Goal: Task Accomplishment & Management: Manage account settings

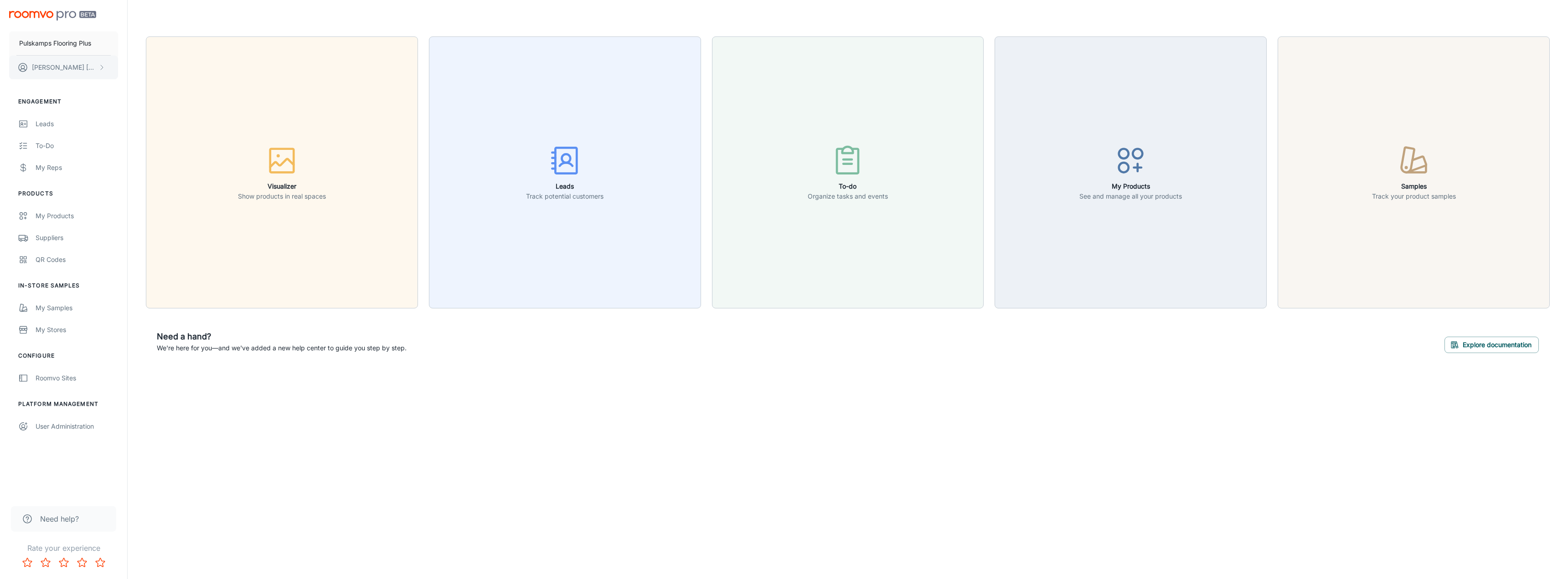
click at [101, 64] on icon "scrollable content" at bounding box center [102, 68] width 7 height 7
click at [150, 69] on li "User Profile" at bounding box center [142, 66] width 49 height 15
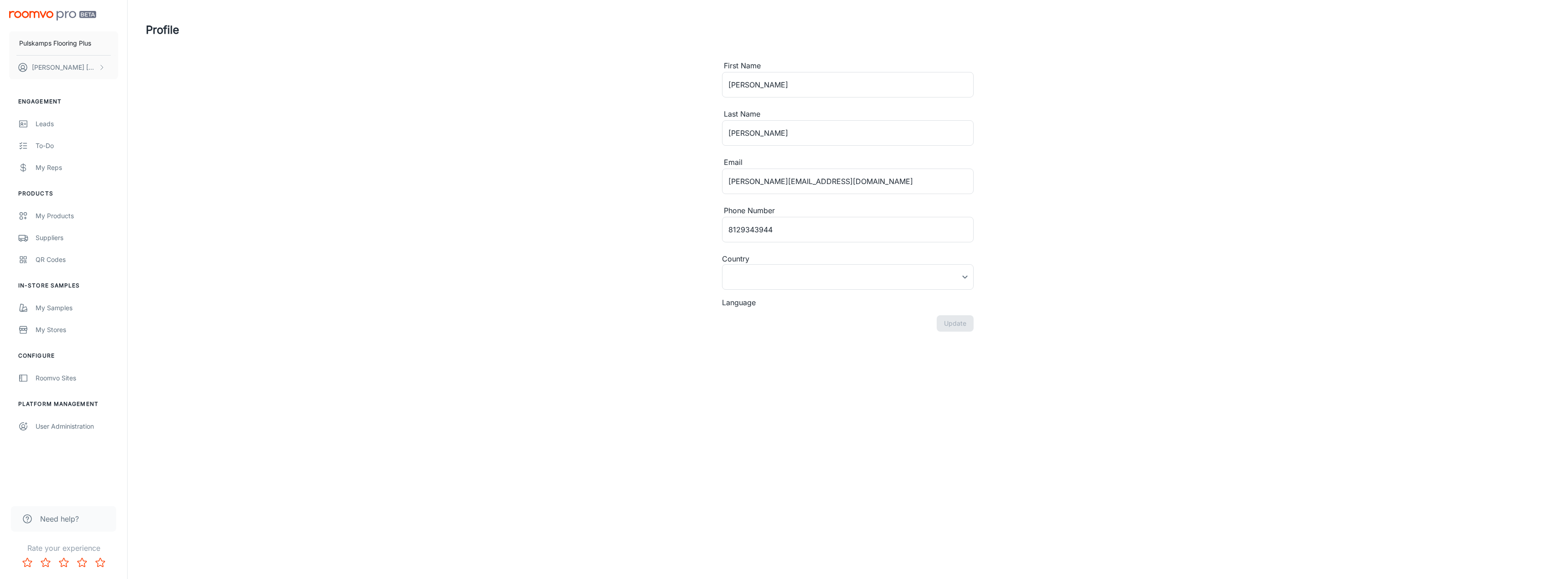
type input "[GEOGRAPHIC_DATA]"
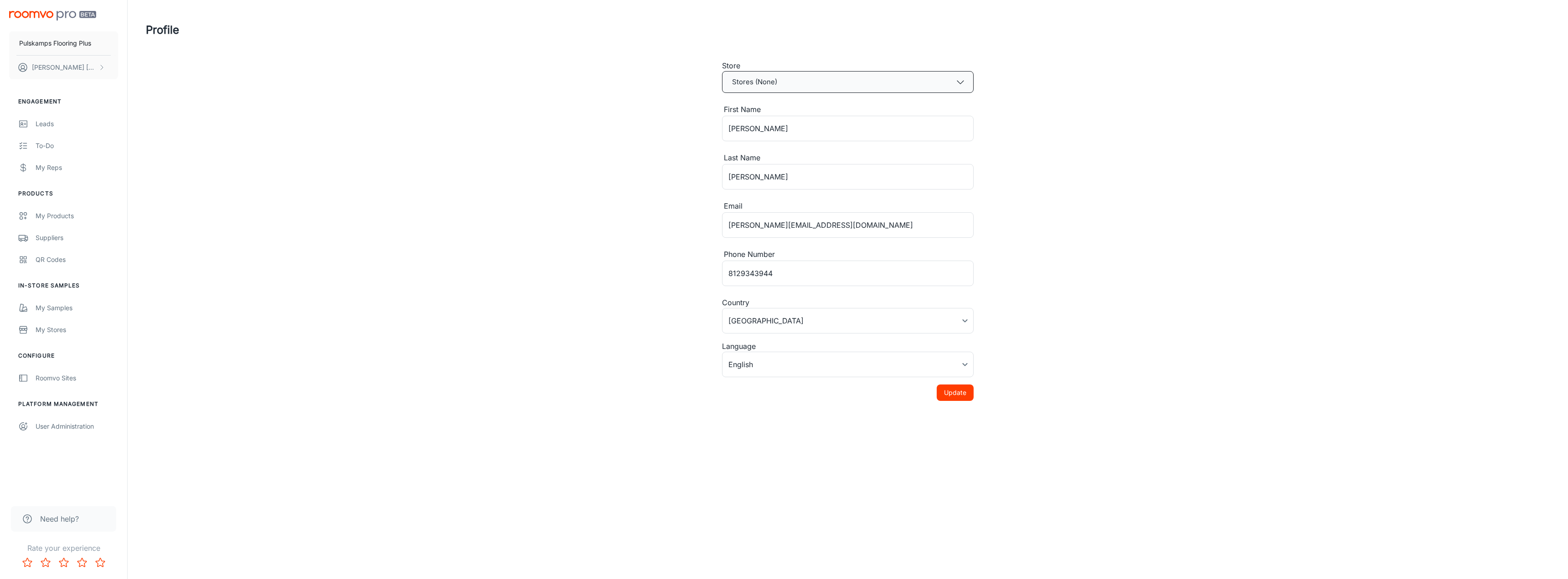
click at [961, 83] on icon "button" at bounding box center [961, 82] width 10 height 10
click at [783, 109] on span "[GEOGRAPHIC_DATA] - [STREET_ADDRESS][PERSON_NAME]" at bounding box center [837, 108] width 212 height 11
click at [955, 396] on button "Update" at bounding box center [955, 392] width 37 height 16
click at [41, 15] on img "scrollable content" at bounding box center [52, 16] width 87 height 10
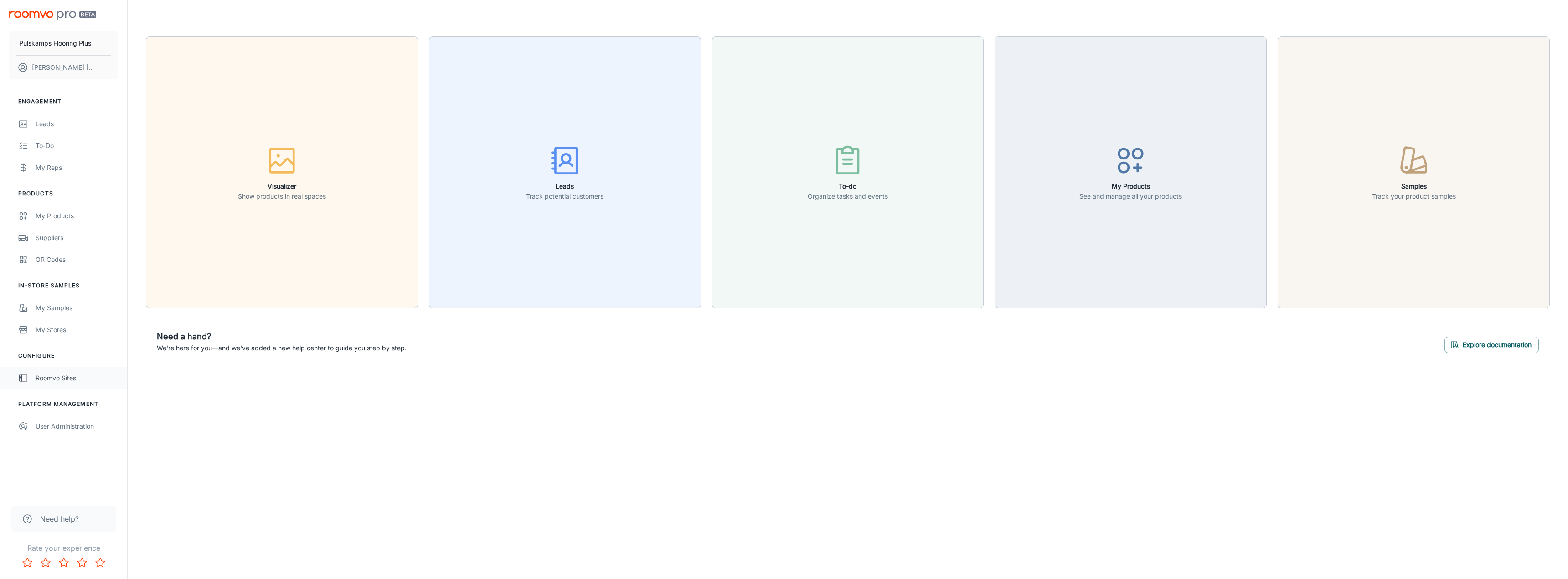
click at [49, 377] on div "Roomvo Sites" at bounding box center [77, 378] width 83 height 10
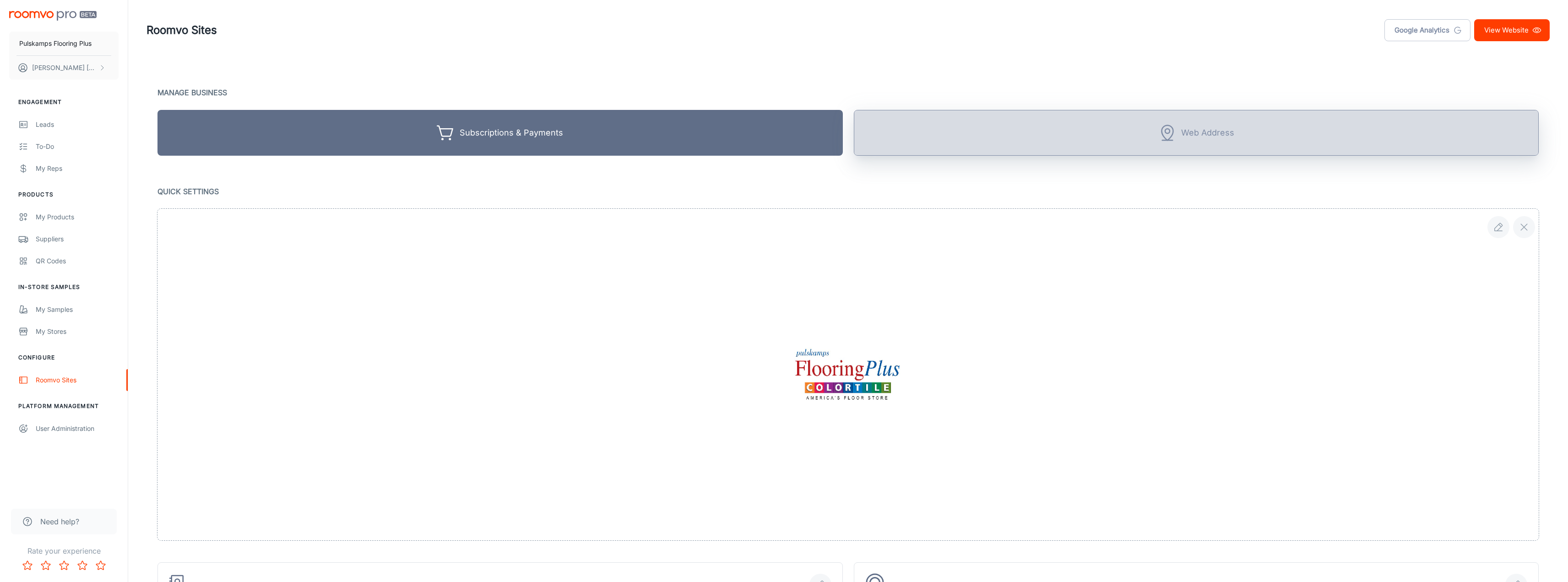
click at [1094, 137] on button "Web Address" at bounding box center [1196, 133] width 685 height 46
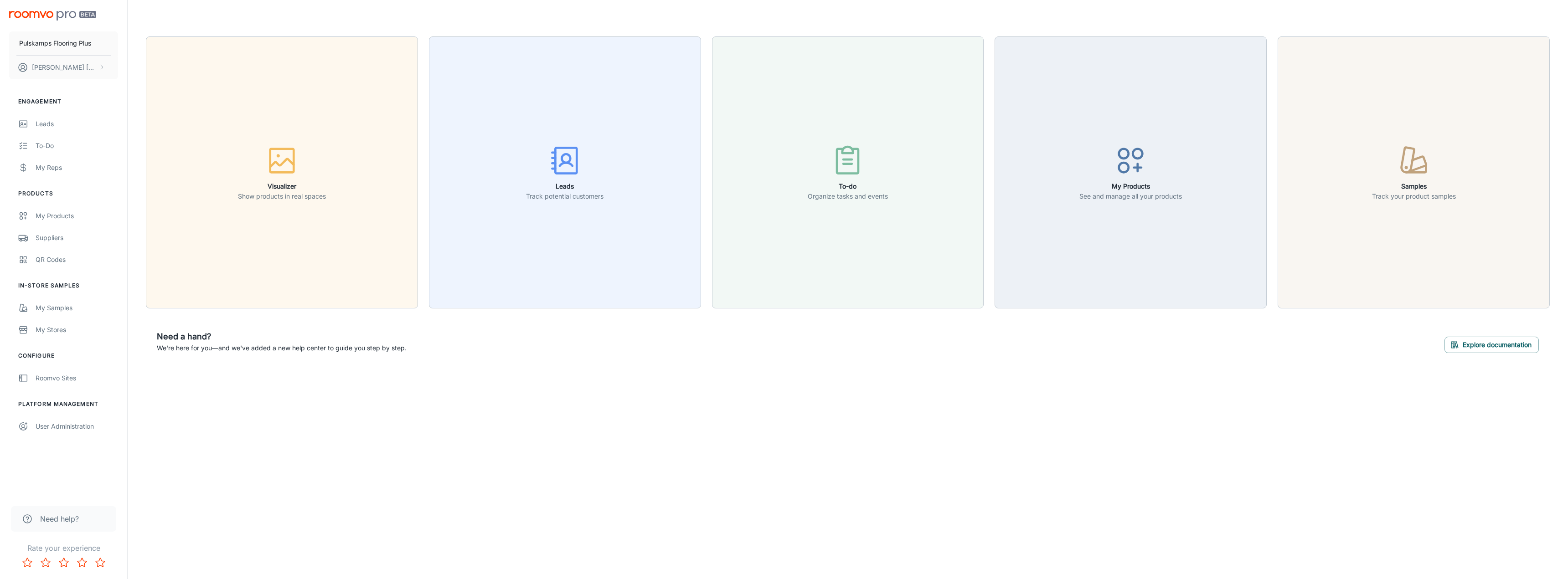
click at [54, 13] on img "scrollable content" at bounding box center [52, 16] width 87 height 10
click at [68, 68] on button "[PERSON_NAME]" at bounding box center [63, 67] width 109 height 24
click at [52, 15] on div at bounding box center [784, 290] width 1568 height 579
click at [44, 380] on div "Roomvo Sites" at bounding box center [77, 378] width 83 height 10
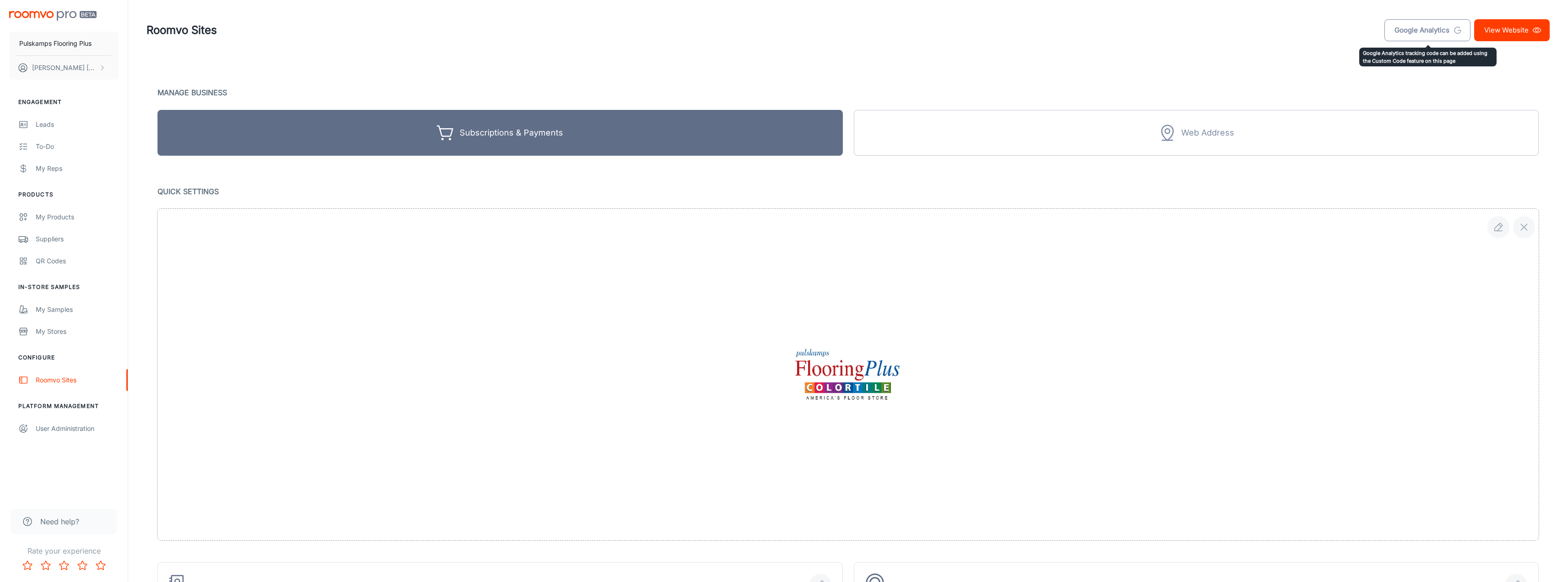
click at [1411, 30] on link "Google Analytics" at bounding box center [1427, 30] width 86 height 22
click at [103, 68] on icon "scrollable content" at bounding box center [102, 68] width 7 height 7
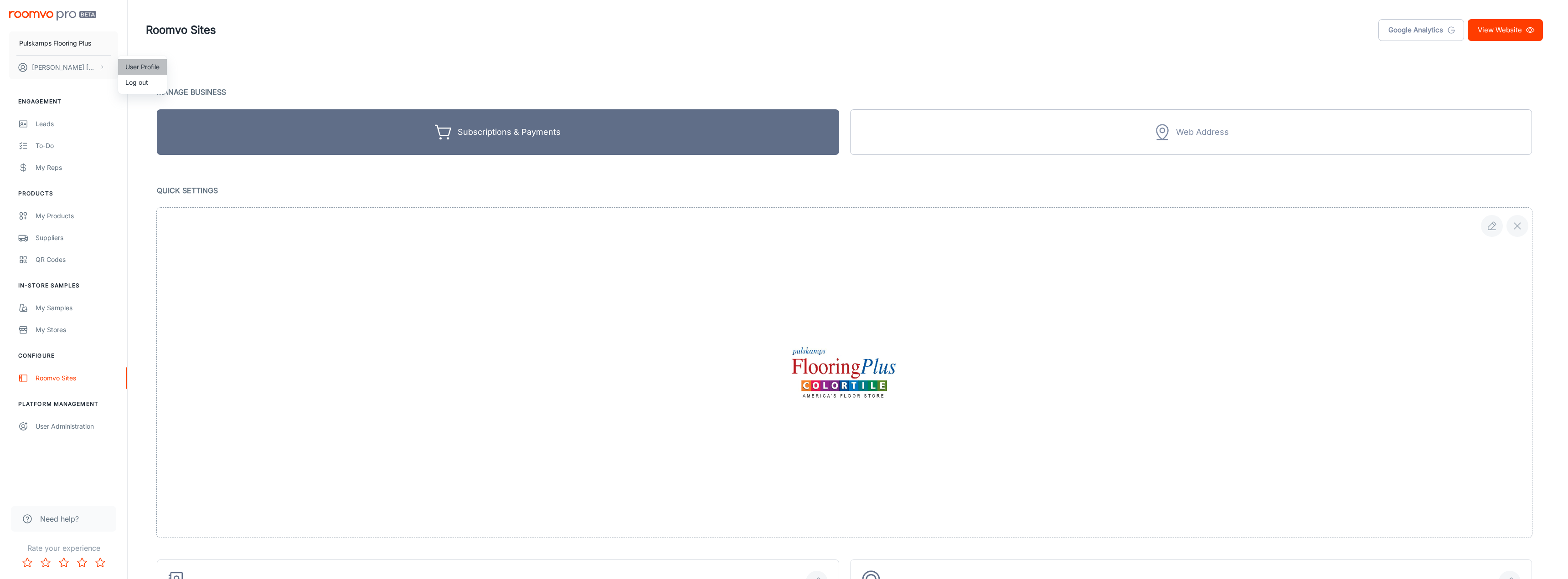
click at [139, 69] on li "User Profile" at bounding box center [142, 66] width 49 height 15
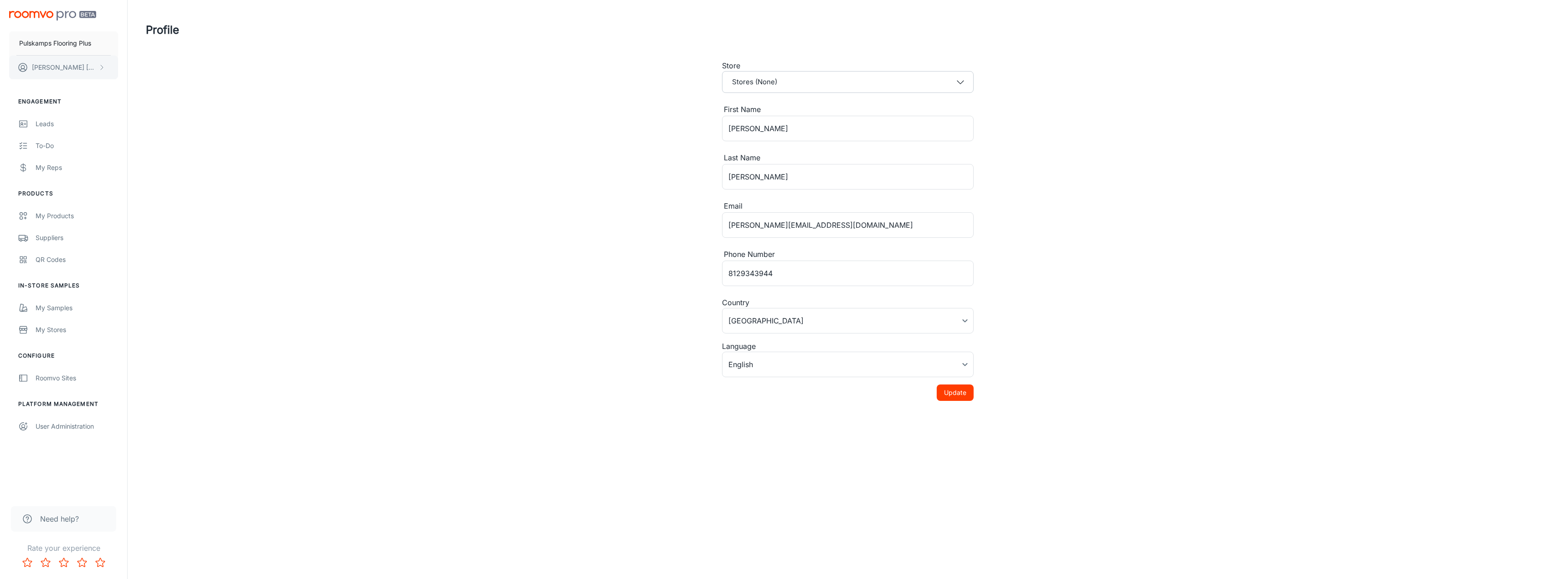
click at [104, 68] on icon "scrollable content" at bounding box center [102, 68] width 7 height 7
click at [144, 81] on li "Log out" at bounding box center [142, 82] width 49 height 15
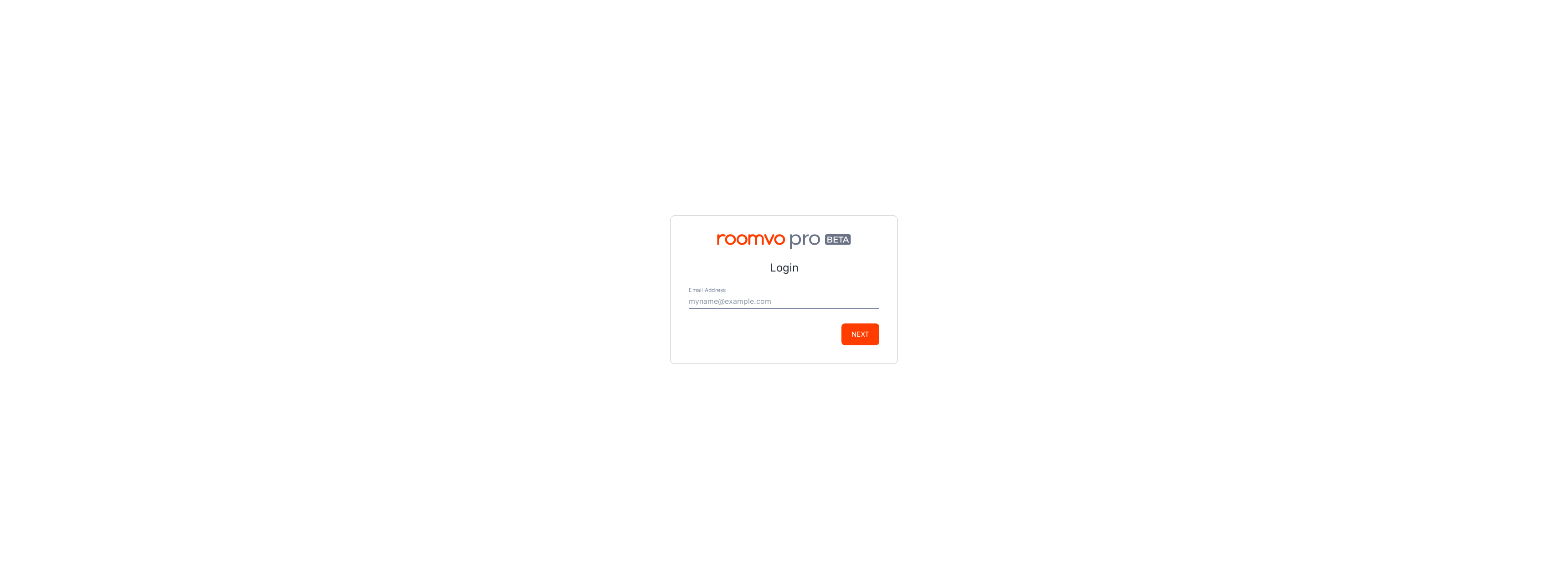
click at [767, 302] on input "Email Address" at bounding box center [783, 302] width 191 height 15
type input "[PERSON_NAME][EMAIL_ADDRESS][DOMAIN_NAME]"
click at [858, 325] on button "Next" at bounding box center [860, 335] width 38 height 22
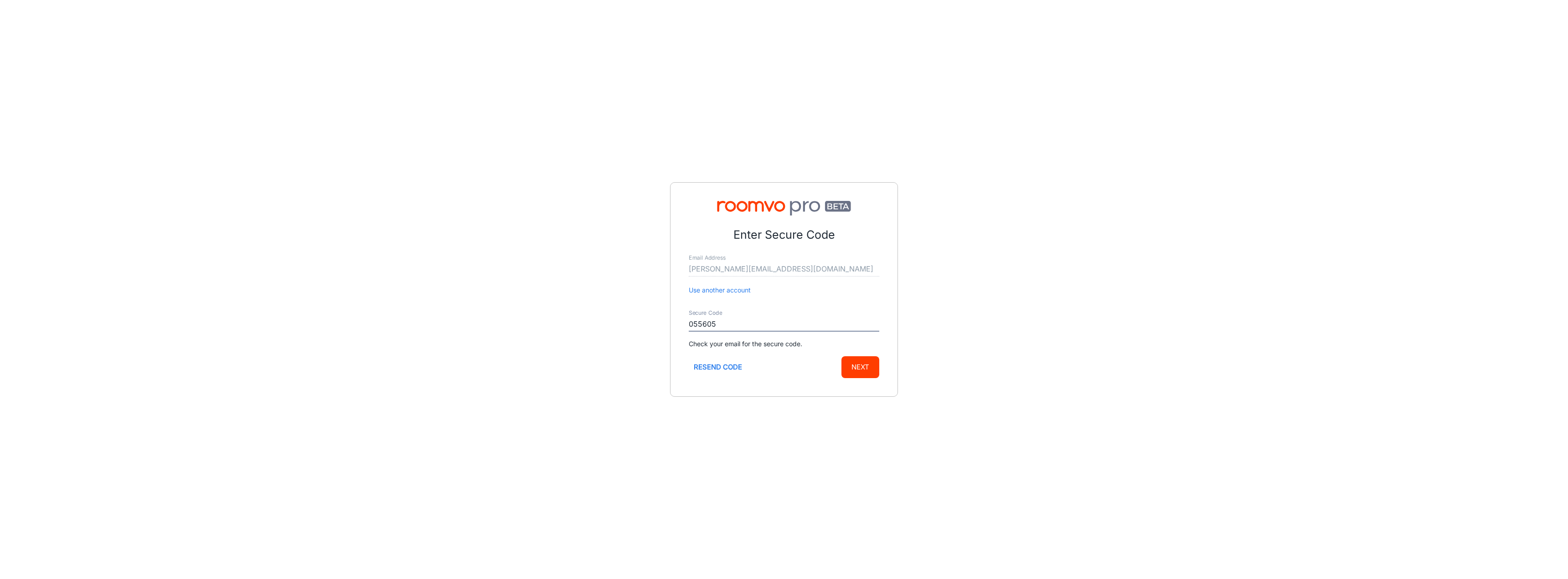
type input "055605"
click at [867, 366] on button "Next" at bounding box center [860, 367] width 38 height 22
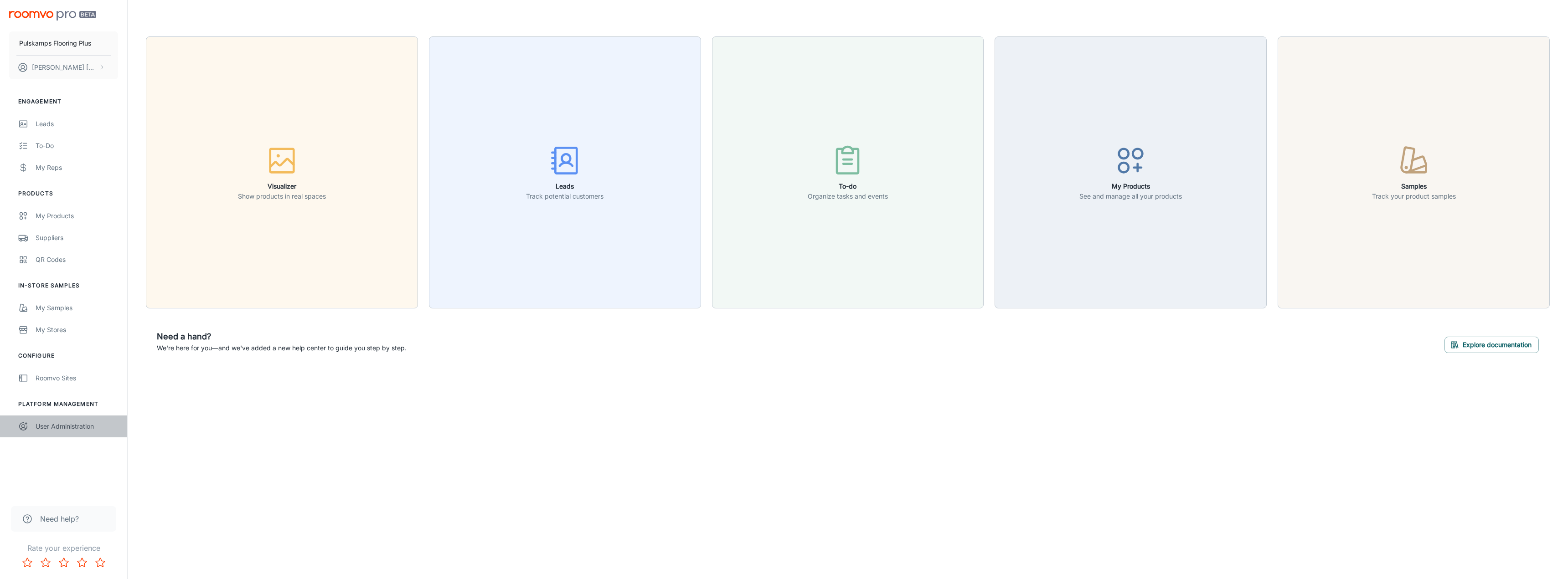
click at [54, 425] on div "User Administration" at bounding box center [77, 426] width 83 height 10
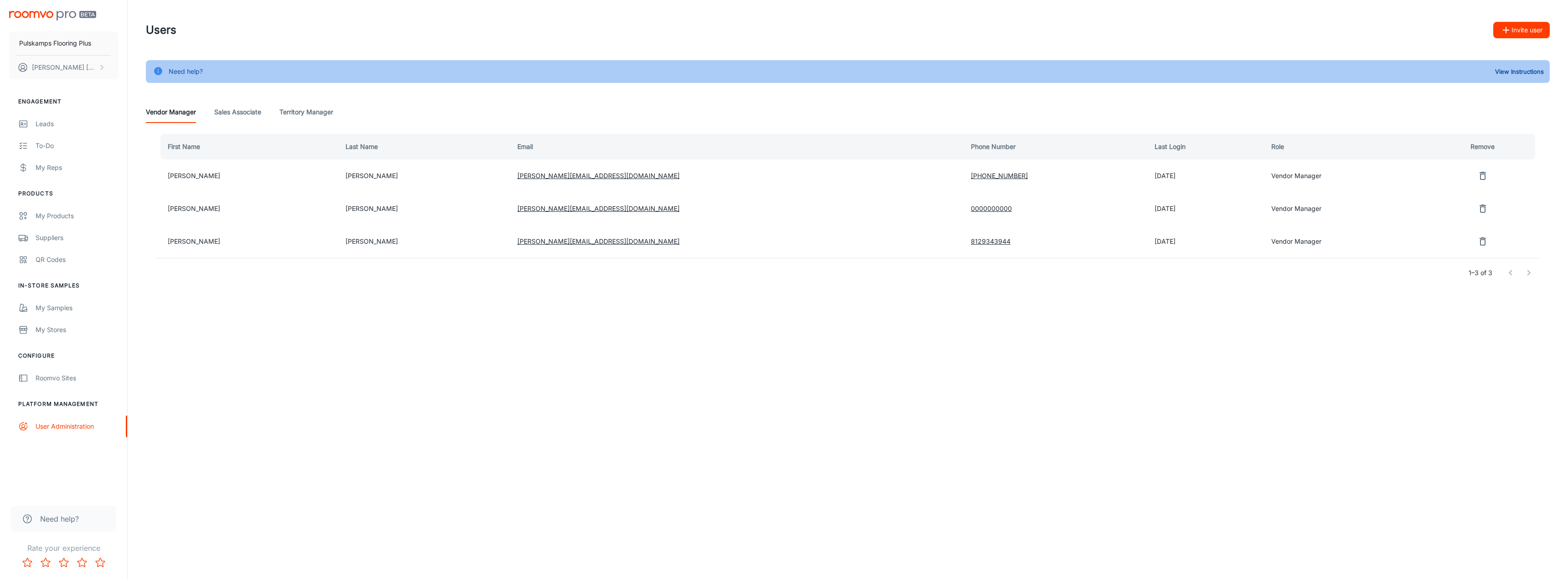
click at [1516, 28] on button "Invite user" at bounding box center [1521, 30] width 57 height 16
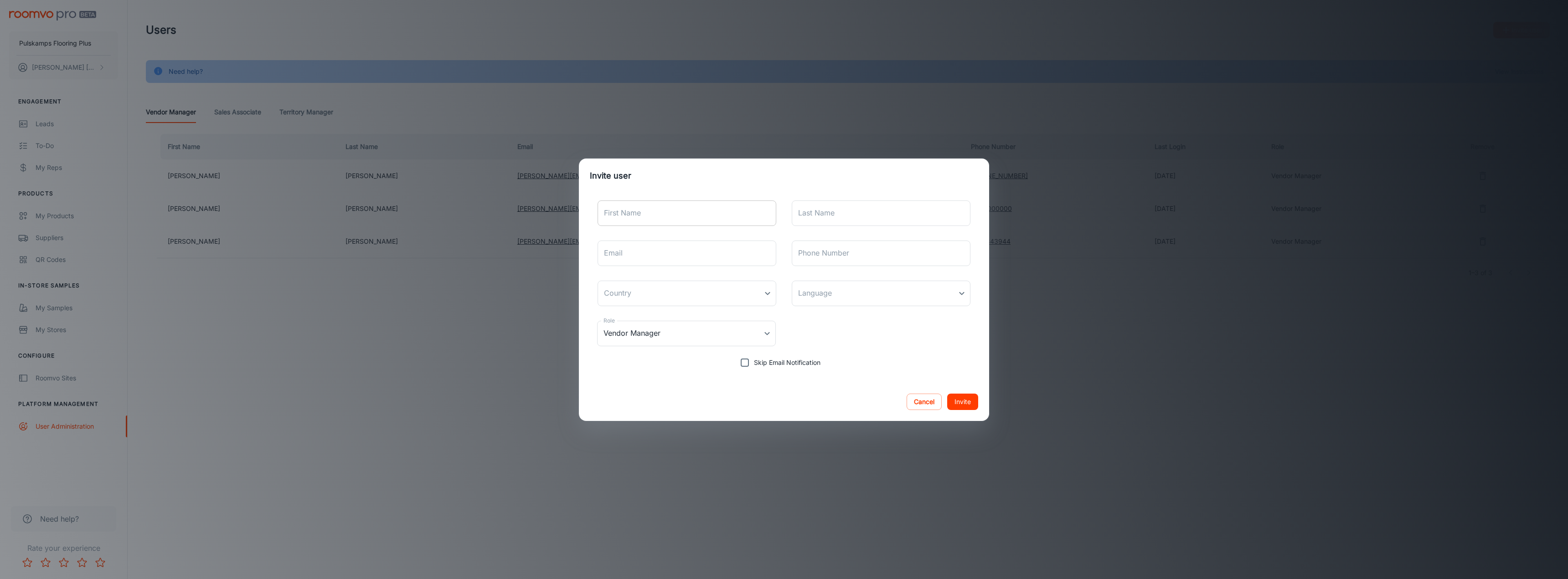
click at [685, 221] on input "First Name" at bounding box center [687, 213] width 179 height 26
type input "[PERSON_NAME]"
click at [856, 207] on input "Last Name" at bounding box center [881, 213] width 179 height 26
type input "Fayette"
click at [625, 255] on input "Email" at bounding box center [687, 253] width 179 height 26
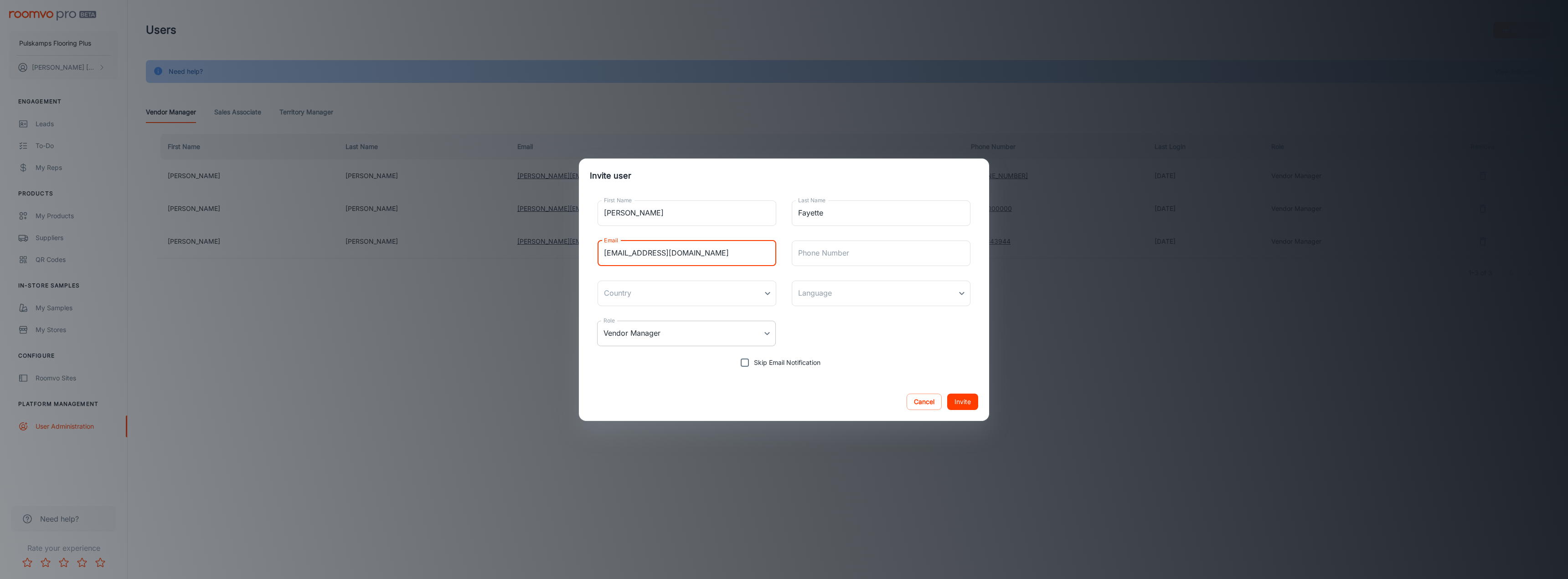
type input "[EMAIL_ADDRESS][DOMAIN_NAME]"
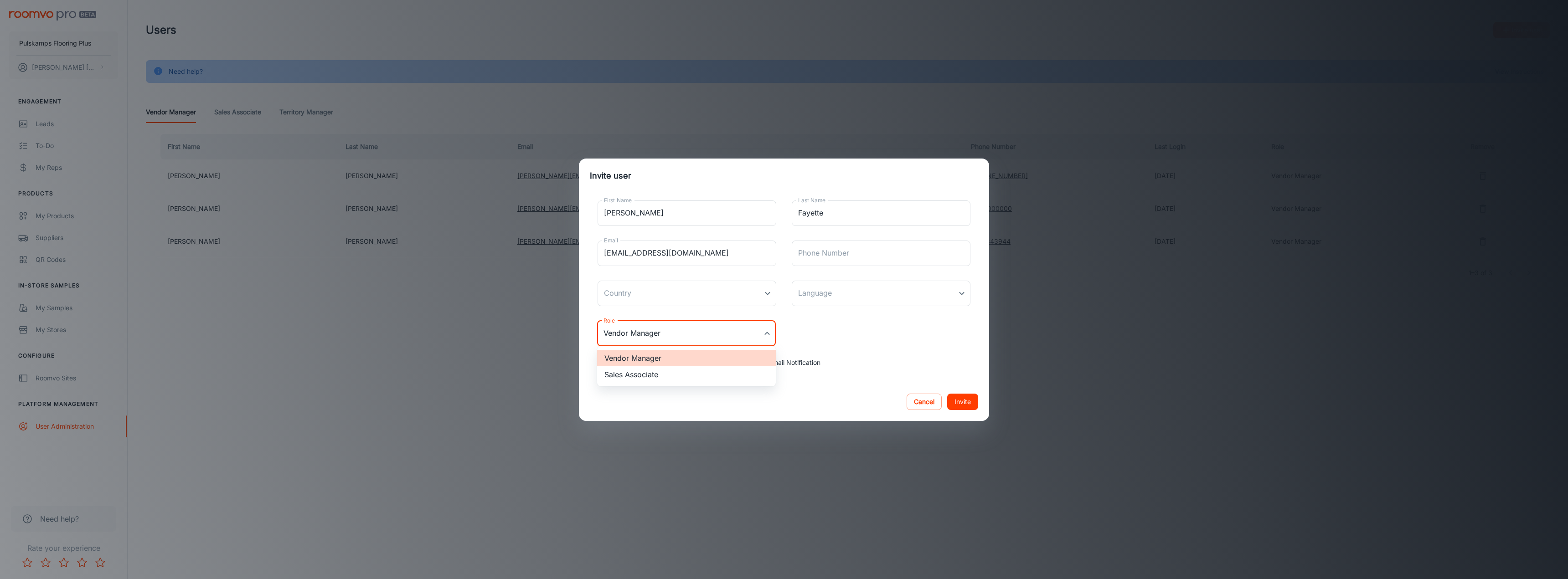
click at [768, 335] on body "Pulskamps Flooring Plus [PERSON_NAME] Engagement Leads To-do My Reps Products M…" at bounding box center [784, 290] width 1568 height 579
click at [649, 360] on li "Vendor Manager" at bounding box center [687, 358] width 179 height 16
click at [965, 403] on button "Invite" at bounding box center [962, 401] width 31 height 16
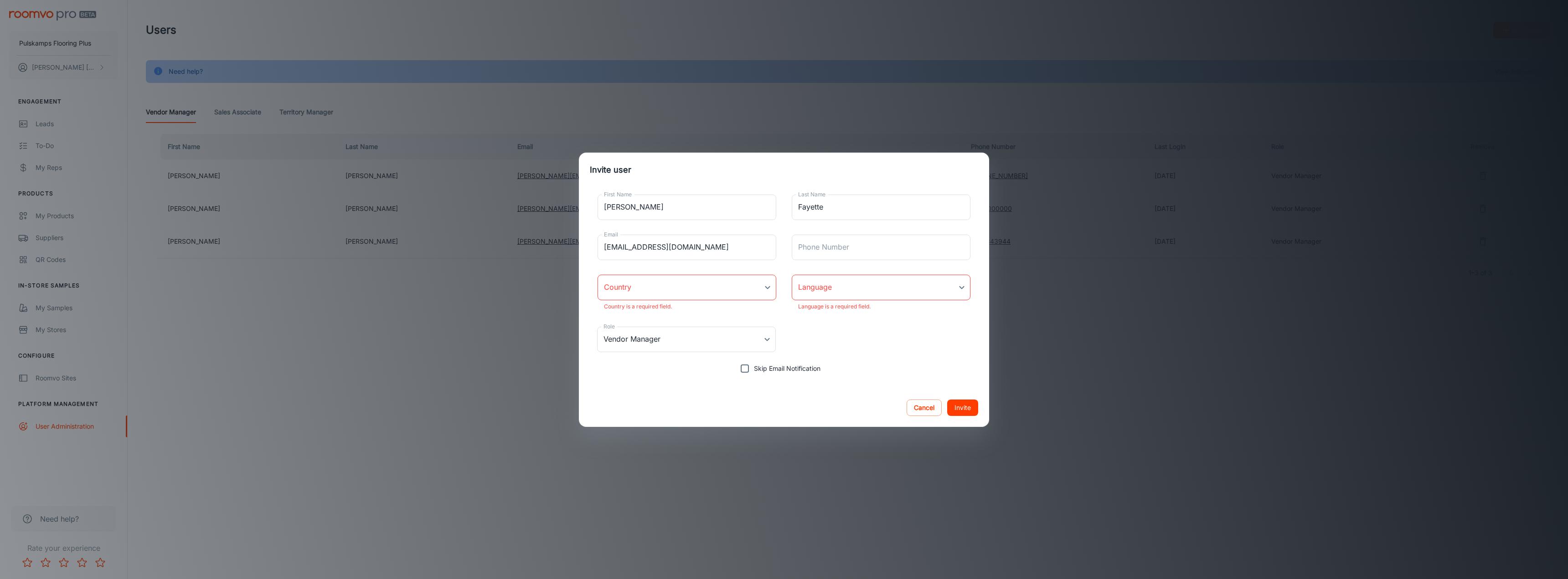
click at [767, 289] on body "Pulskamps Flooring Plus [PERSON_NAME] Engagement Leads To-do My Reps Products M…" at bounding box center [784, 290] width 1568 height 579
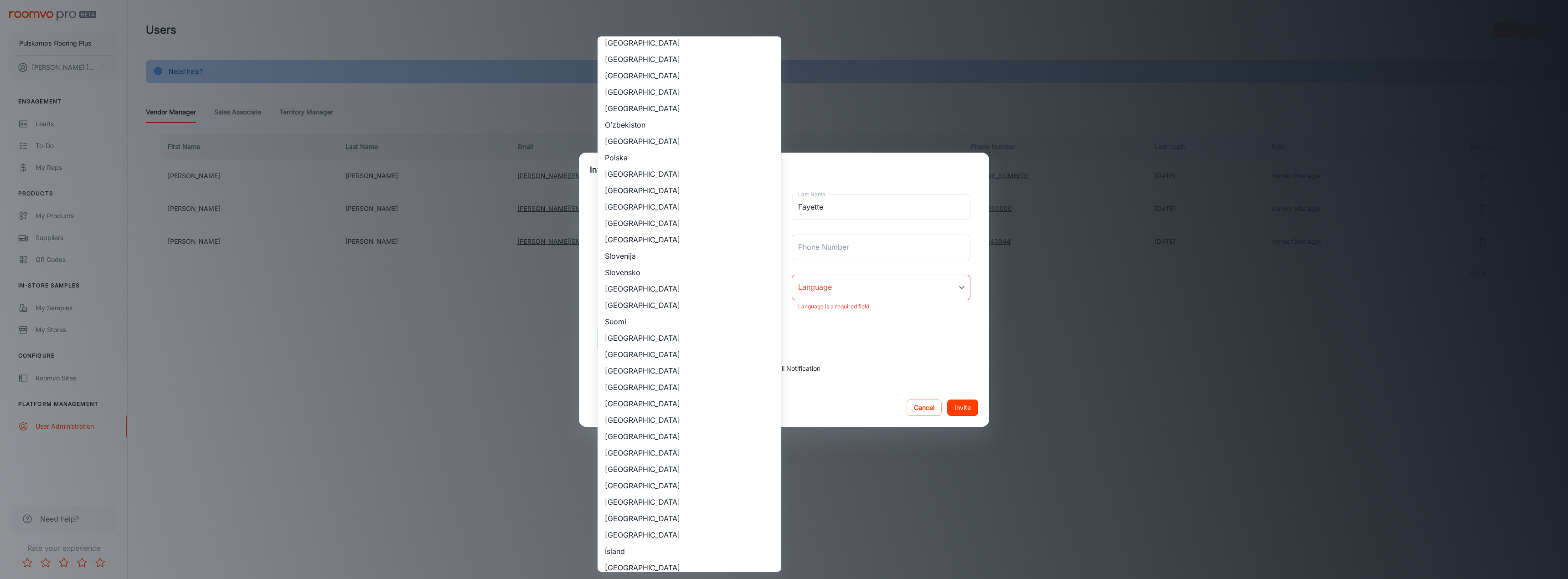
scroll to position [729, 0]
click at [645, 307] on li "[GEOGRAPHIC_DATA]" at bounding box center [690, 303] width 184 height 16
type input "[GEOGRAPHIC_DATA]"
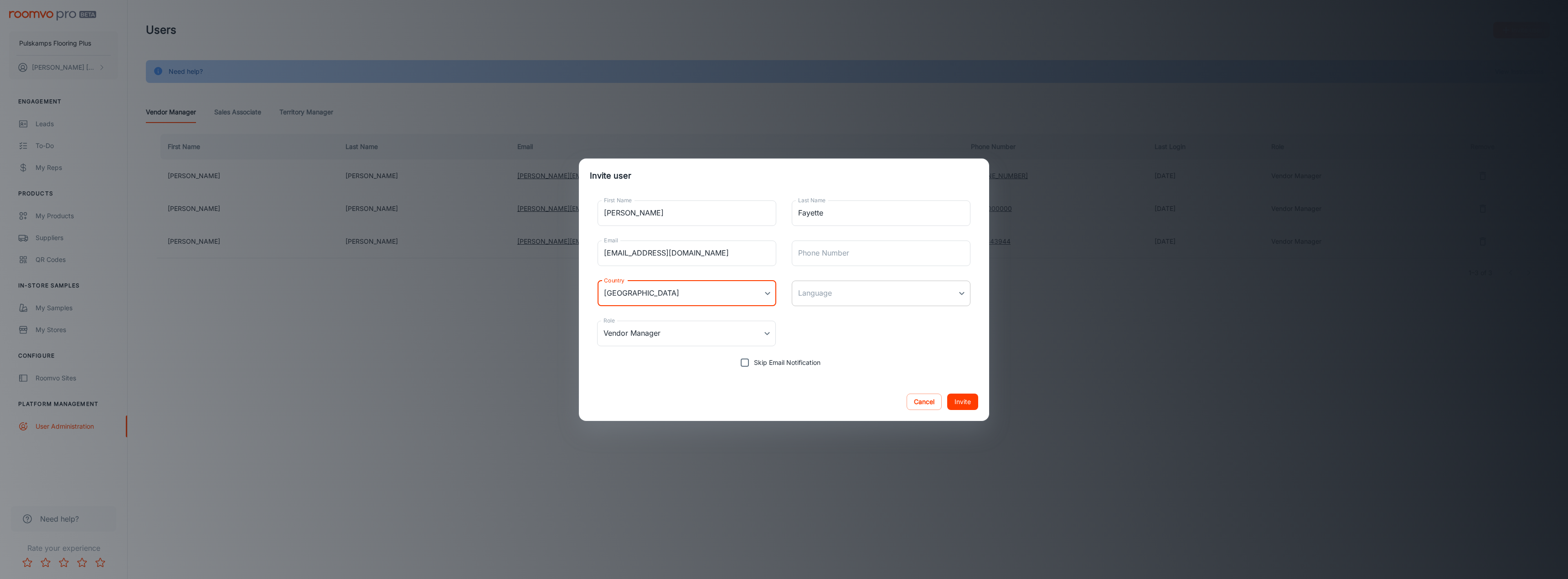
click at [878, 286] on body "Pulskamps Flooring Plus [PERSON_NAME] Engagement Leads To-do My Reps Products M…" at bounding box center [784, 290] width 1568 height 579
click at [812, 319] on li "English" at bounding box center [881, 317] width 179 height 16
type input "en-us"
click at [962, 405] on button "Invite" at bounding box center [962, 401] width 31 height 16
